Goal: Find specific page/section: Find specific page/section

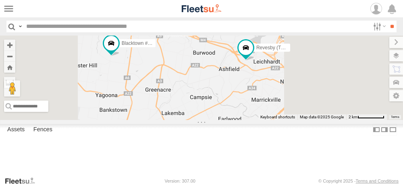
drag, startPoint x: 344, startPoint y: 98, endPoint x: 317, endPoint y: 106, distance: 28.2
click at [319, 106] on div "Rural (T08 - [PERSON_NAME]) Brookvale (T10 - [PERSON_NAME]) Blacktown #1 (T09 -…" at bounding box center [201, 77] width 403 height 84
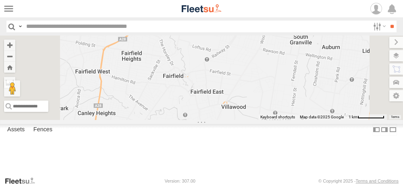
drag, startPoint x: 306, startPoint y: 163, endPoint x: 309, endPoint y: 115, distance: 48.5
click at [309, 115] on div "Rural (T08 - [PERSON_NAME]) Revesby (T07 - [PERSON_NAME]) SPARE (T04) Blacktown…" at bounding box center [201, 77] width 403 height 84
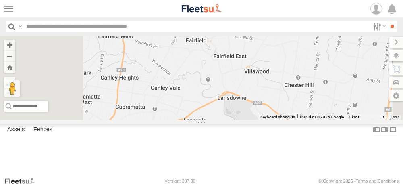
drag, startPoint x: 275, startPoint y: 135, endPoint x: 323, endPoint y: 84, distance: 69.9
click at [323, 84] on div "Rural (T08 - [PERSON_NAME]) Revesby (T07 - [PERSON_NAME]) SPARE (T04) Blacktown…" at bounding box center [201, 77] width 403 height 84
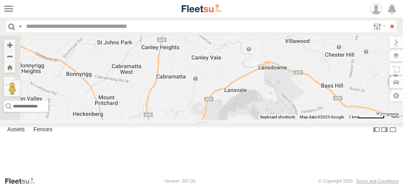
drag, startPoint x: 313, startPoint y: 108, endPoint x: 297, endPoint y: 73, distance: 39.2
click at [298, 74] on div "Rural (T08 - [PERSON_NAME]) Revesby (T07 - [PERSON_NAME]) SPARE (T04) Blacktown…" at bounding box center [201, 77] width 403 height 84
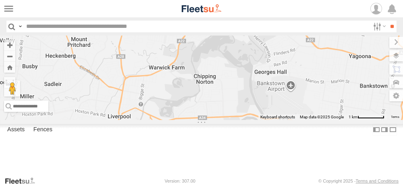
drag, startPoint x: 266, startPoint y: 91, endPoint x: 328, endPoint y: 96, distance: 62.3
click at [328, 96] on div "Rural (T08 - [PERSON_NAME]) Revesby (T07 - [PERSON_NAME]) SPARE (T04) Blacktown…" at bounding box center [201, 77] width 403 height 84
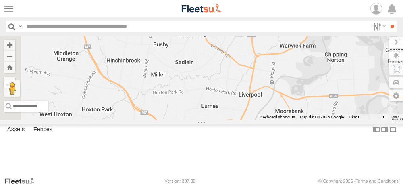
drag, startPoint x: 319, startPoint y: 98, endPoint x: 359, endPoint y: 61, distance: 54.8
click at [359, 61] on div "Rural (T08 - [PERSON_NAME]) Revesby (T07 - [PERSON_NAME]) SPARE (T04) Blacktown…" at bounding box center [201, 77] width 403 height 84
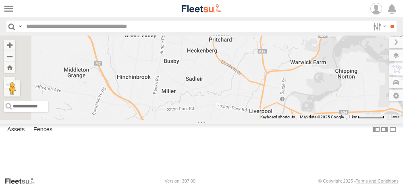
drag, startPoint x: 341, startPoint y: 72, endPoint x: 353, endPoint y: 91, distance: 22.7
click at [353, 91] on div "Rural (T08 - [PERSON_NAME]) Revesby (T07 - [PERSON_NAME]) SPARE (T04) Blacktown…" at bounding box center [201, 77] width 403 height 84
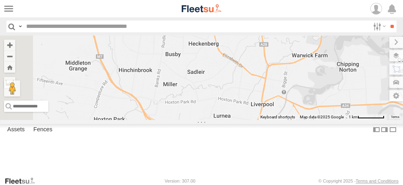
drag, startPoint x: 350, startPoint y: 90, endPoint x: 336, endPoint y: 58, distance: 35.0
click at [344, 55] on div "Rural (T08 - [PERSON_NAME]) Revesby (T07 - [PERSON_NAME]) SPARE (T04) Blacktown…" at bounding box center [201, 77] width 403 height 84
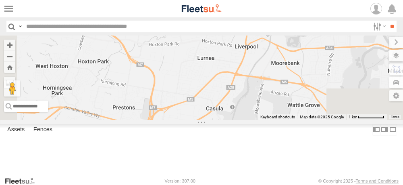
drag, startPoint x: 320, startPoint y: 100, endPoint x: 340, endPoint y: 77, distance: 31.1
click at [340, 77] on div "Rural (T08 - [PERSON_NAME]) Revesby (T07 - [PERSON_NAME]) SPARE (T04) Blacktown…" at bounding box center [201, 77] width 403 height 84
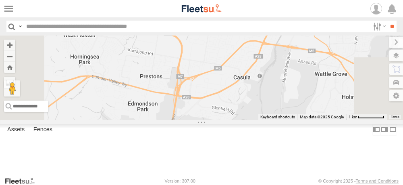
drag, startPoint x: 340, startPoint y: 77, endPoint x: 271, endPoint y: 115, distance: 79.2
click at [271, 115] on div "Rural (T08 - [PERSON_NAME]) Revesby (T07 - [PERSON_NAME]) SPARE (T04) Blacktown…" at bounding box center [201, 77] width 403 height 84
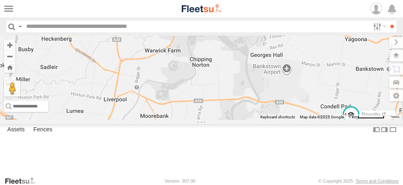
drag, startPoint x: 273, startPoint y: 93, endPoint x: 225, endPoint y: 128, distance: 59.7
click at [225, 120] on div "Rural (T08 - [PERSON_NAME]) Revesby (T07 - [PERSON_NAME]) SPARE (T04) Blacktown…" at bounding box center [201, 77] width 403 height 84
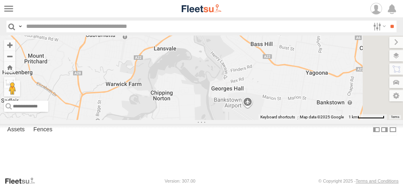
drag, startPoint x: 229, startPoint y: 95, endPoint x: 243, endPoint y: 121, distance: 29.4
click at [243, 120] on div "Rural (T08 - [PERSON_NAME]) Revesby (T07 - [PERSON_NAME]) SPARE (T04) Blacktown…" at bounding box center [201, 77] width 403 height 84
